Goal: Navigation & Orientation: Find specific page/section

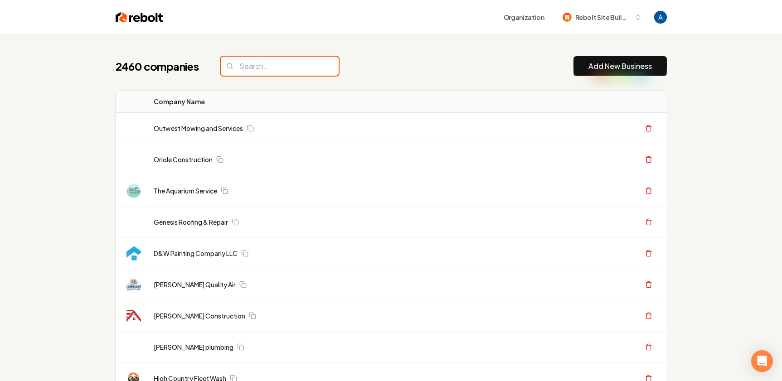
click at [262, 68] on input "search" at bounding box center [280, 66] width 118 height 19
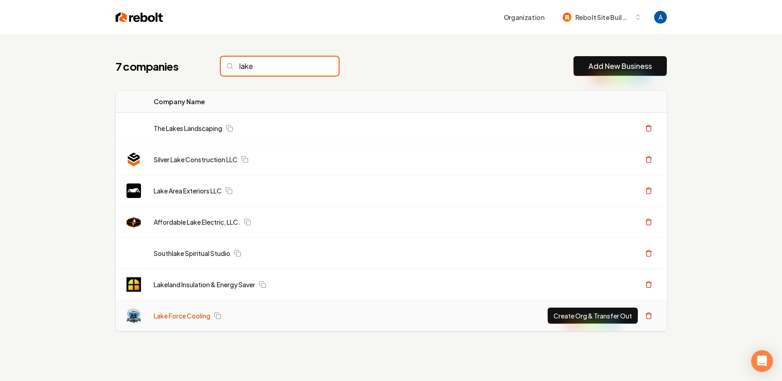
type input "lake"
click at [193, 316] on link "Lake Force Cooling" at bounding box center [182, 315] width 57 height 9
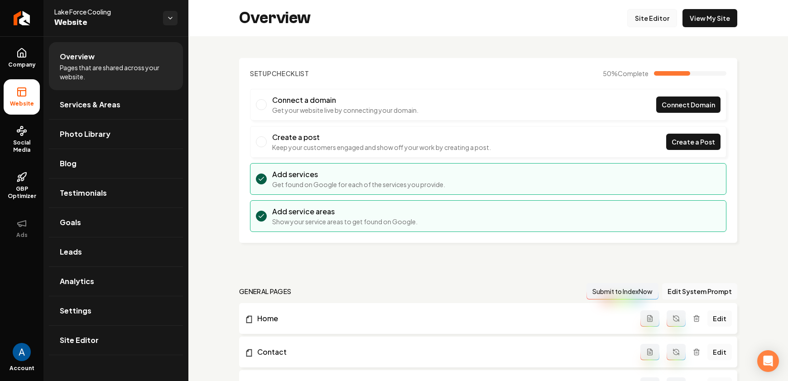
click at [652, 22] on link "Site Editor" at bounding box center [653, 18] width 50 height 18
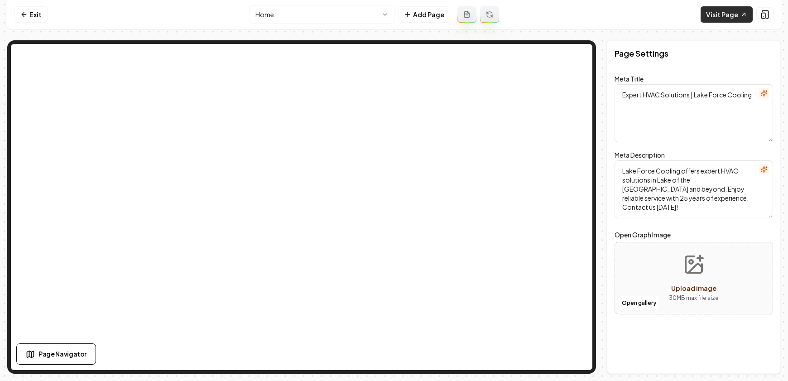
click at [720, 10] on link "Visit Page" at bounding box center [727, 14] width 52 height 16
